Goal: Information Seeking & Learning: Find specific fact

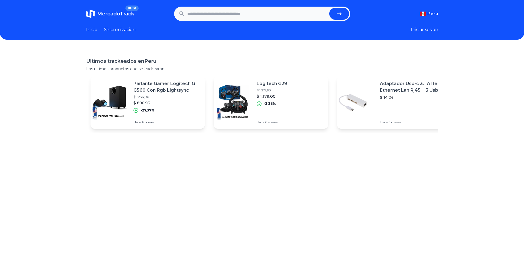
click at [336, 159] on div "Ultimos trackeados en [GEOGRAPHIC_DATA] Los ultimos productos que se trackearon…" at bounding box center [262, 176] width 524 height 256
click at [236, 13] on input "text" at bounding box center [257, 14] width 140 height 12
type input "**"
click at [329, 8] on button "submit" at bounding box center [339, 14] width 20 height 12
